Goal: Obtain resource: Obtain resource

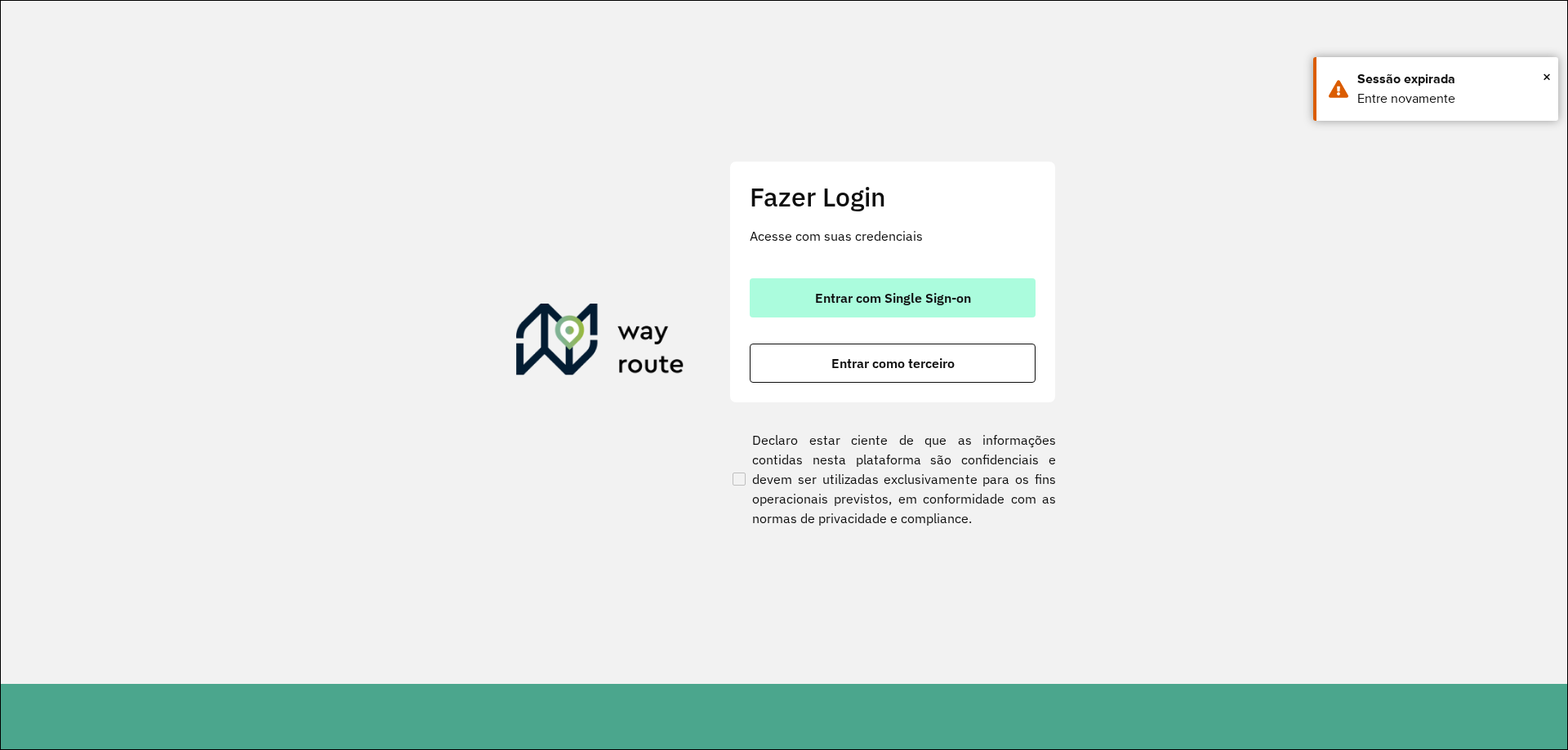
click at [923, 312] on button "Entrar com Single Sign-on" at bounding box center [892, 297] width 286 height 39
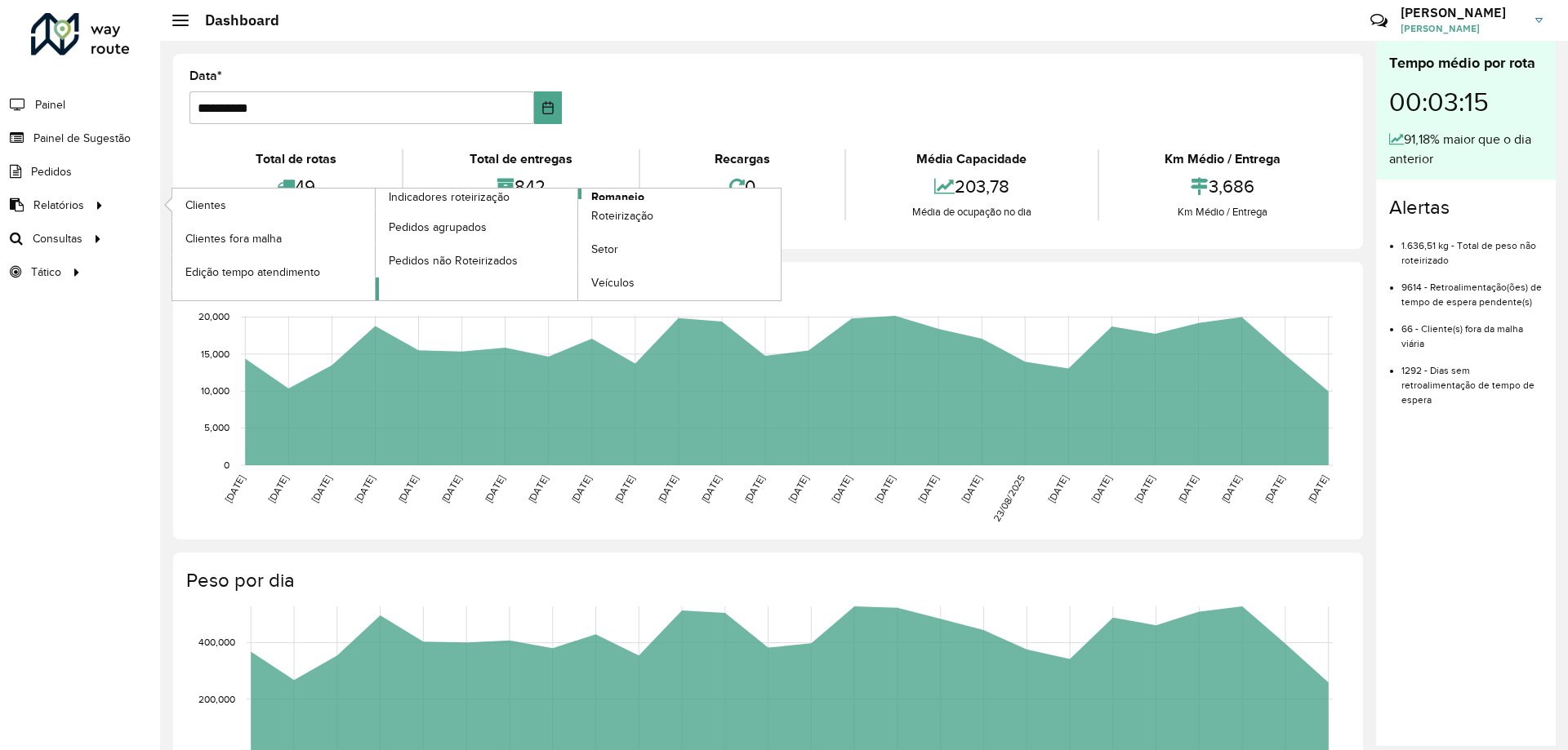
click at [628, 195] on span "Romaneio" at bounding box center [618, 196] width 53 height 17
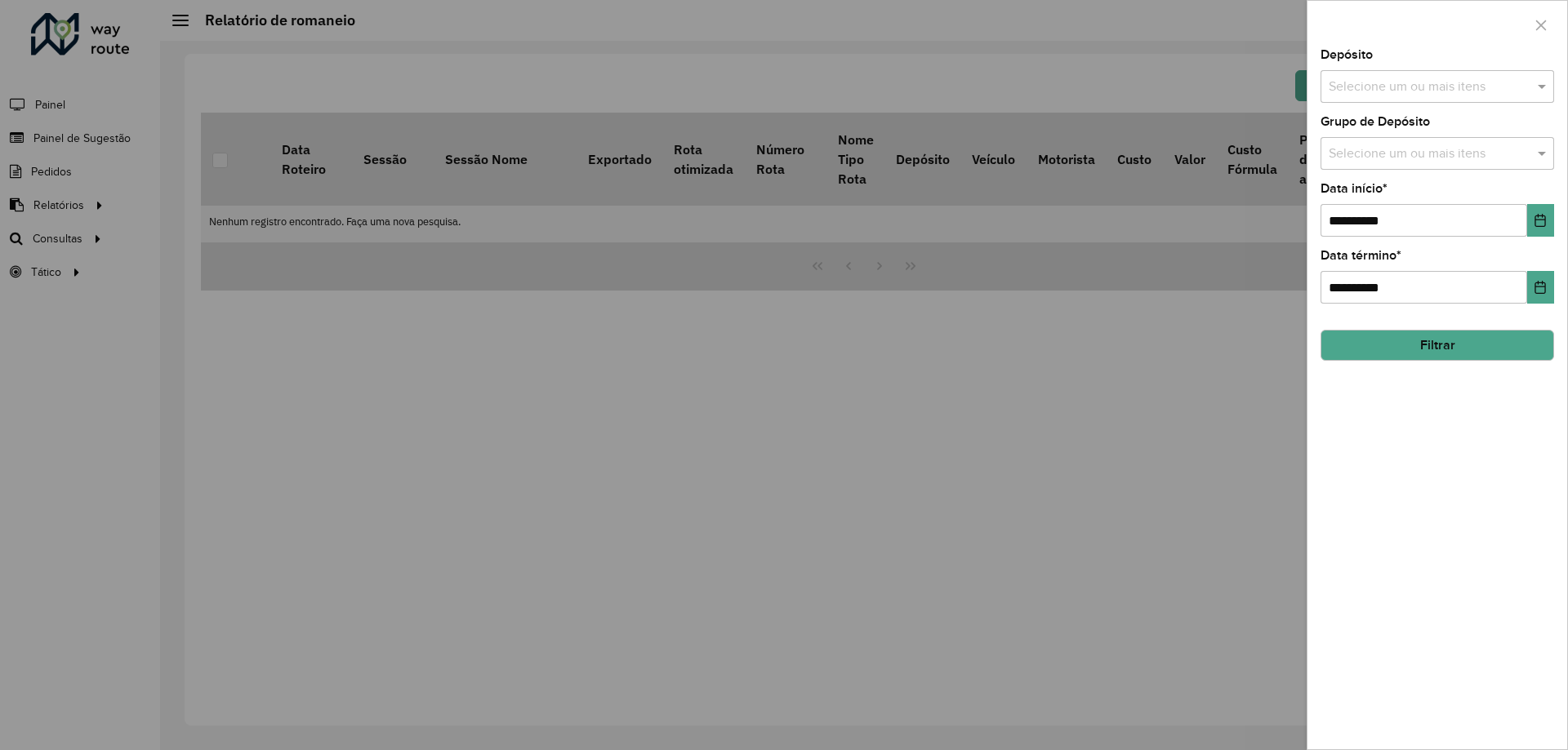
click at [1426, 86] on input "text" at bounding box center [1429, 86] width 209 height 19
click at [1393, 177] on div "CDD Santa Luzia" at bounding box center [1437, 168] width 231 height 28
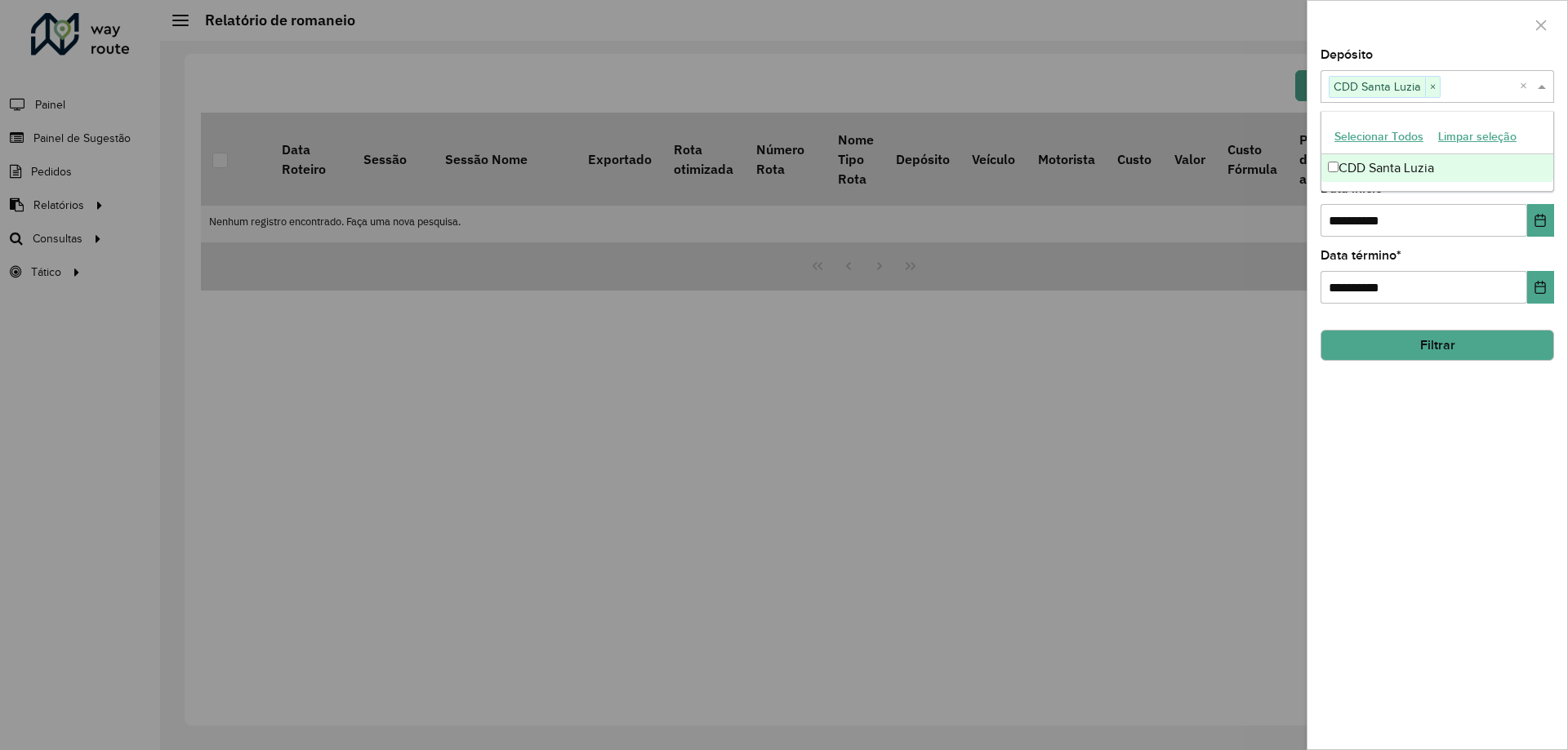
click at [1394, 38] on div at bounding box center [1437, 25] width 260 height 48
click at [1372, 161] on input "text" at bounding box center [1429, 153] width 209 height 19
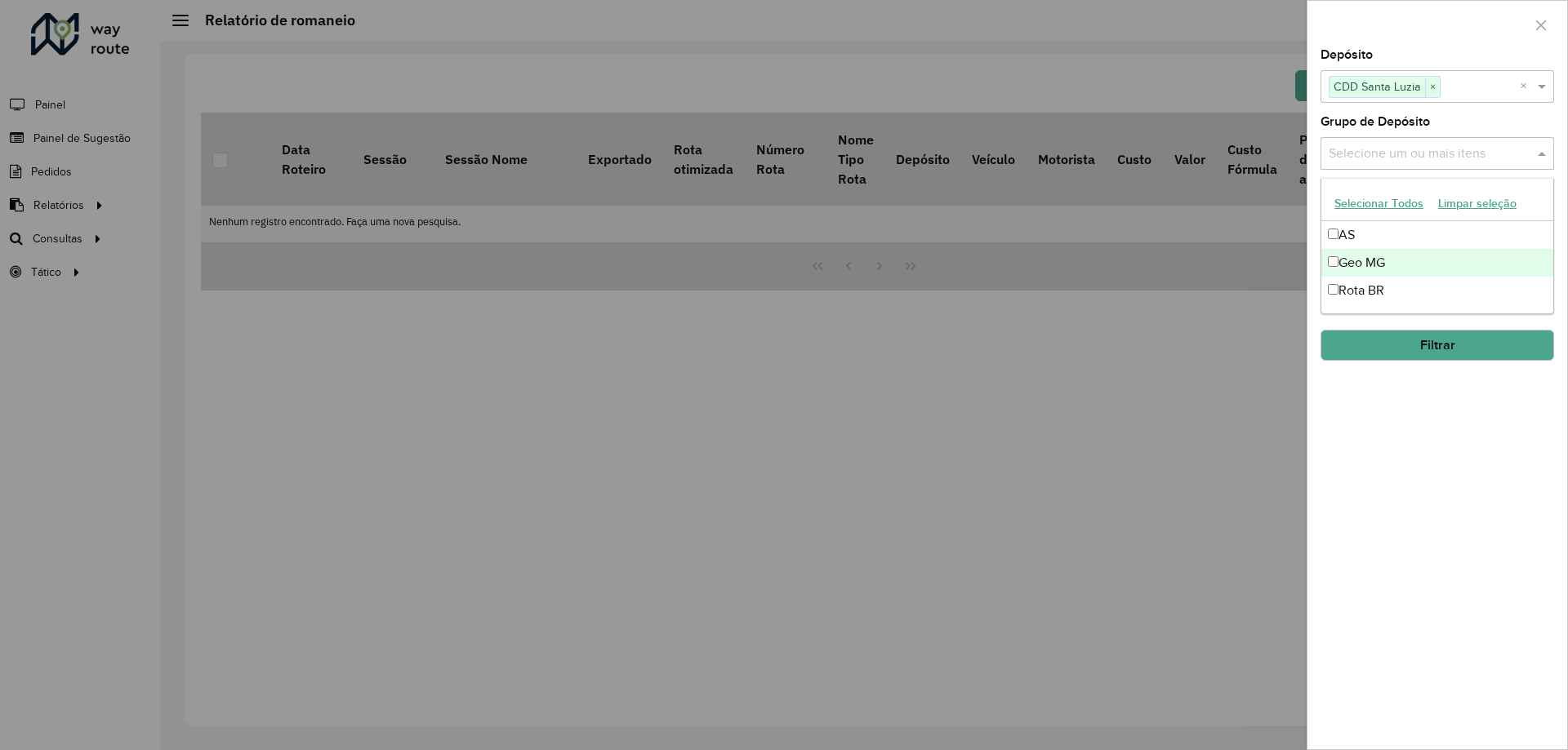
click at [1370, 256] on div "Geo MG" at bounding box center [1437, 263] width 231 height 28
click at [1514, 453] on div "**********" at bounding box center [1437, 398] width 260 height 700
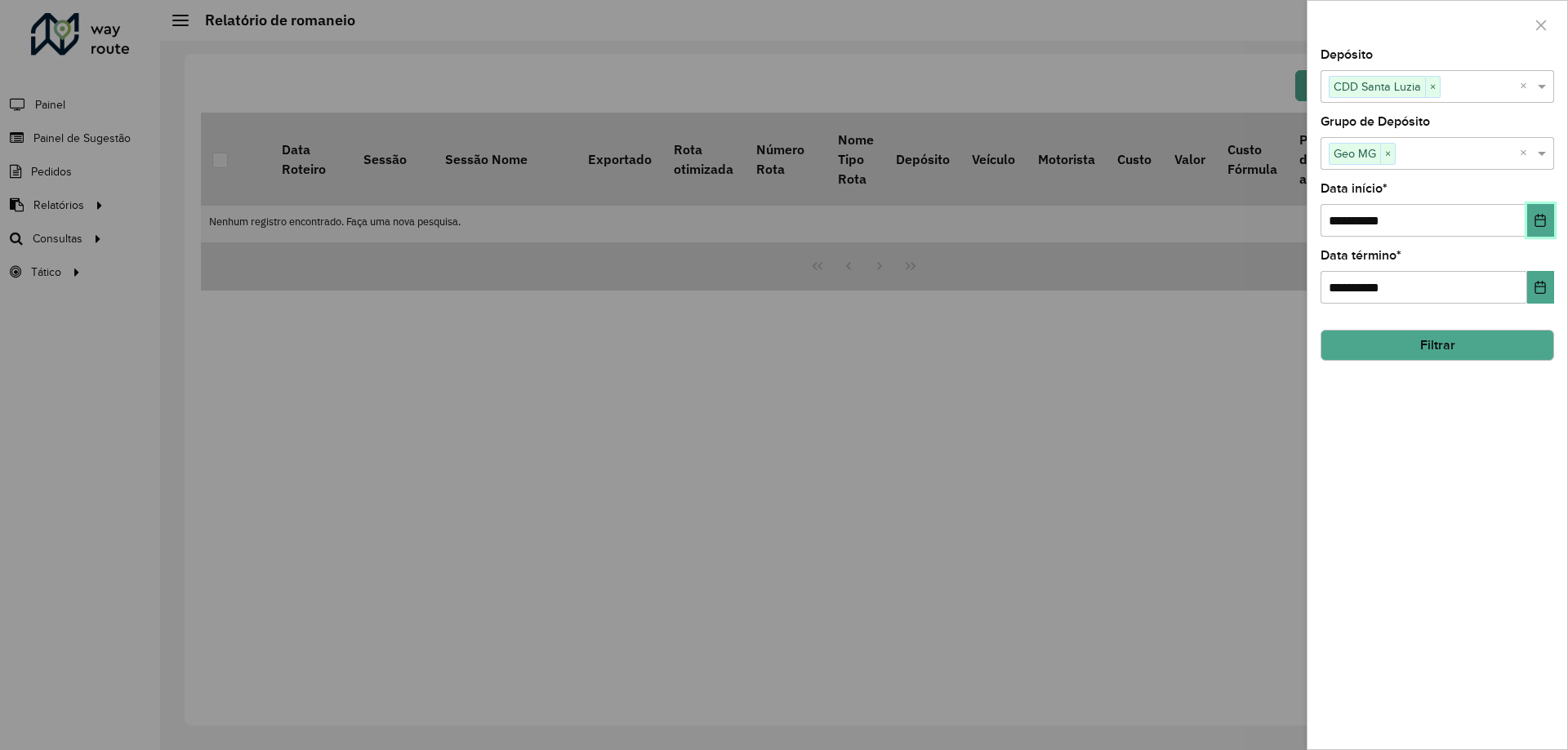
click at [1548, 218] on button "Choose Date" at bounding box center [1540, 220] width 27 height 33
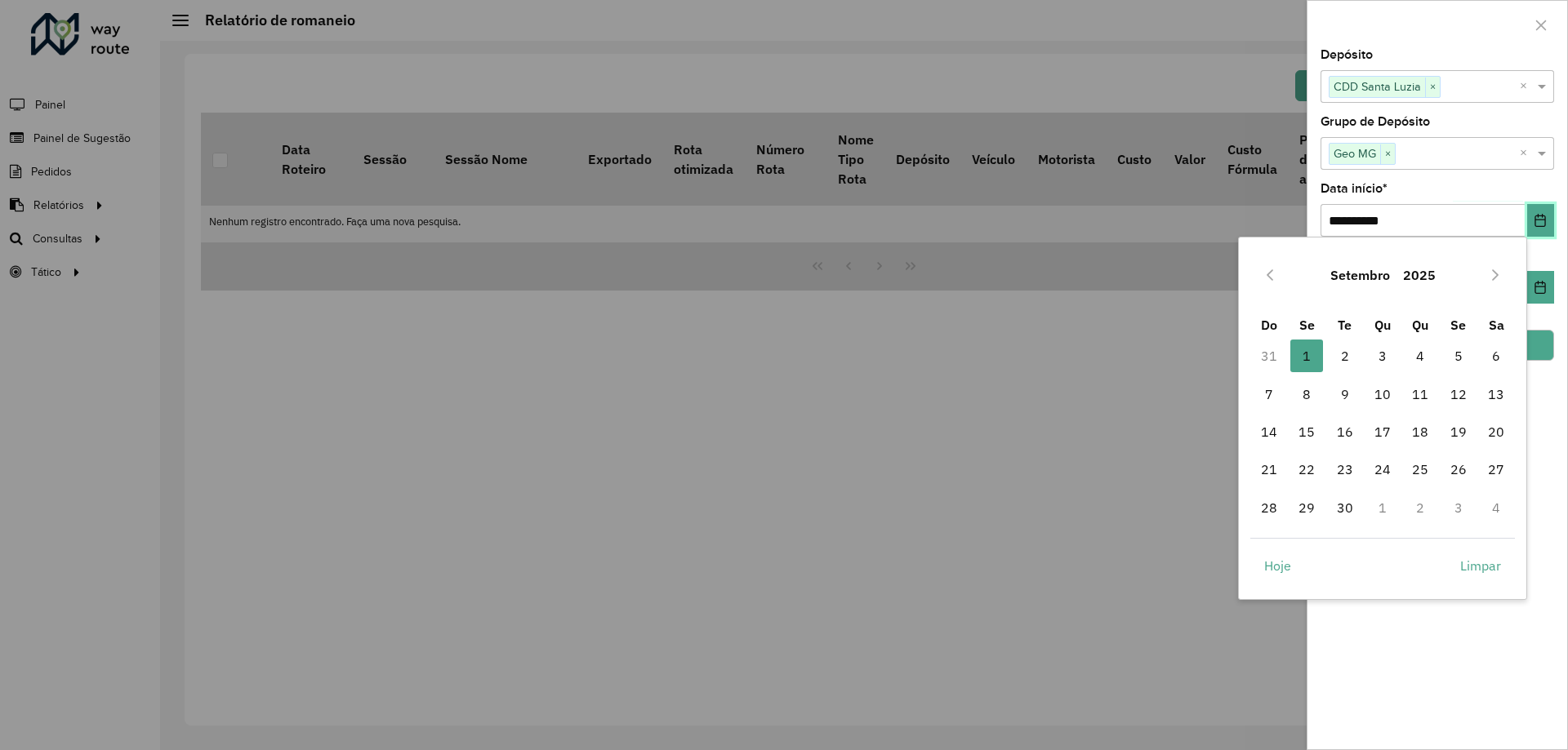
click at [1548, 218] on button "Choose Date" at bounding box center [1540, 220] width 27 height 33
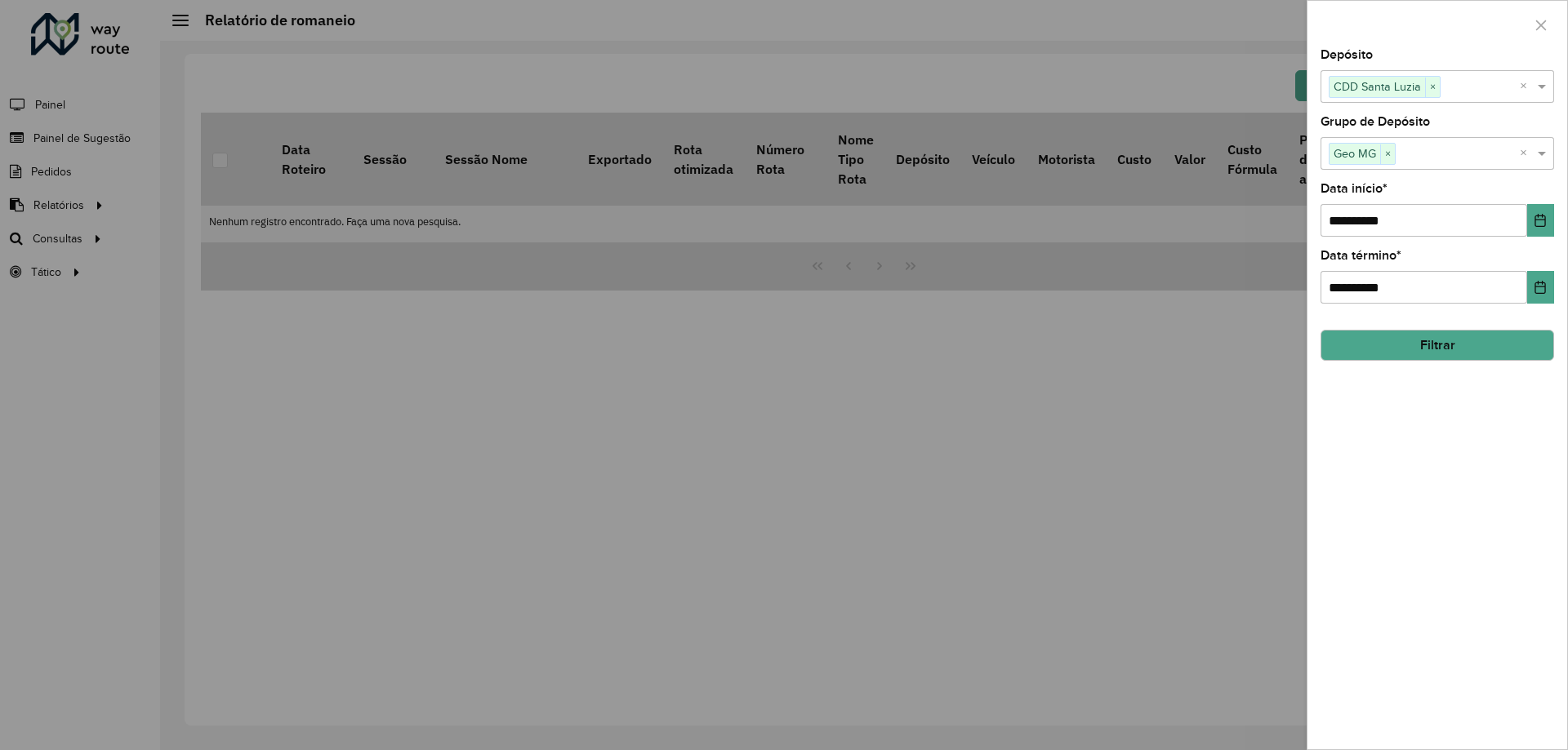
click at [1457, 345] on button "Filtrar" at bounding box center [1437, 345] width 233 height 31
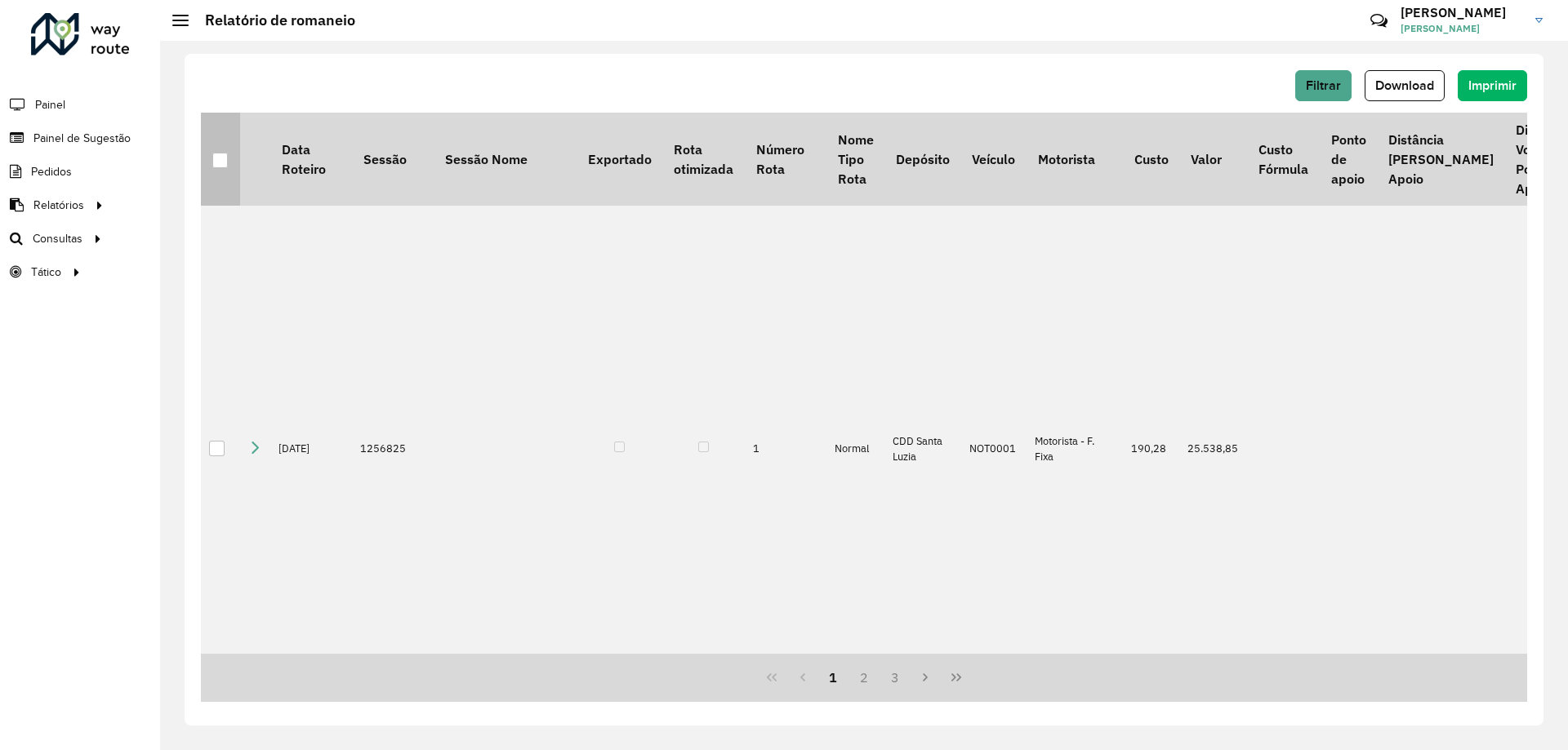
click at [218, 163] on div at bounding box center [220, 160] width 16 height 16
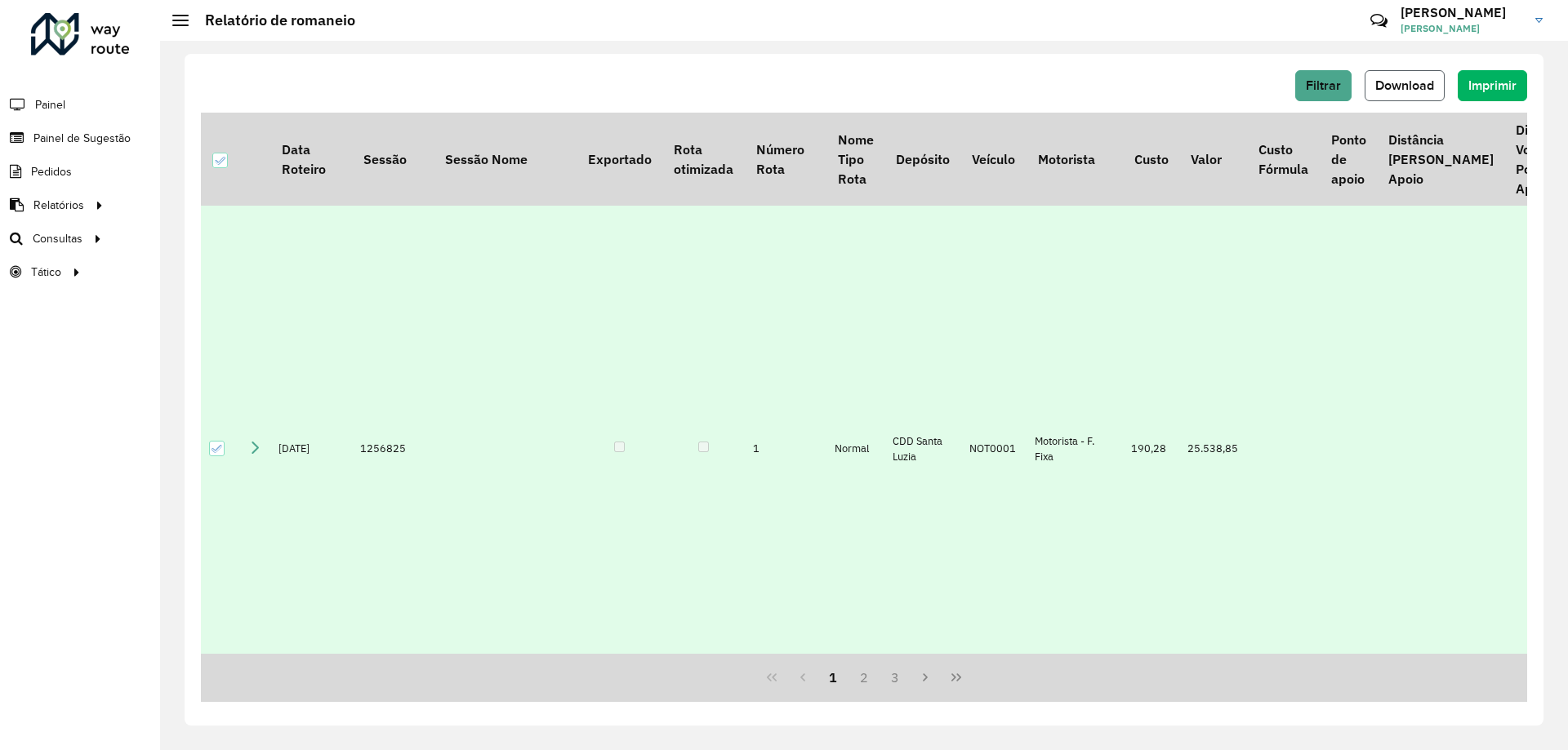
click at [1387, 81] on span "Download" at bounding box center [1404, 84] width 59 height 14
